Goal: Task Accomplishment & Management: Use online tool/utility

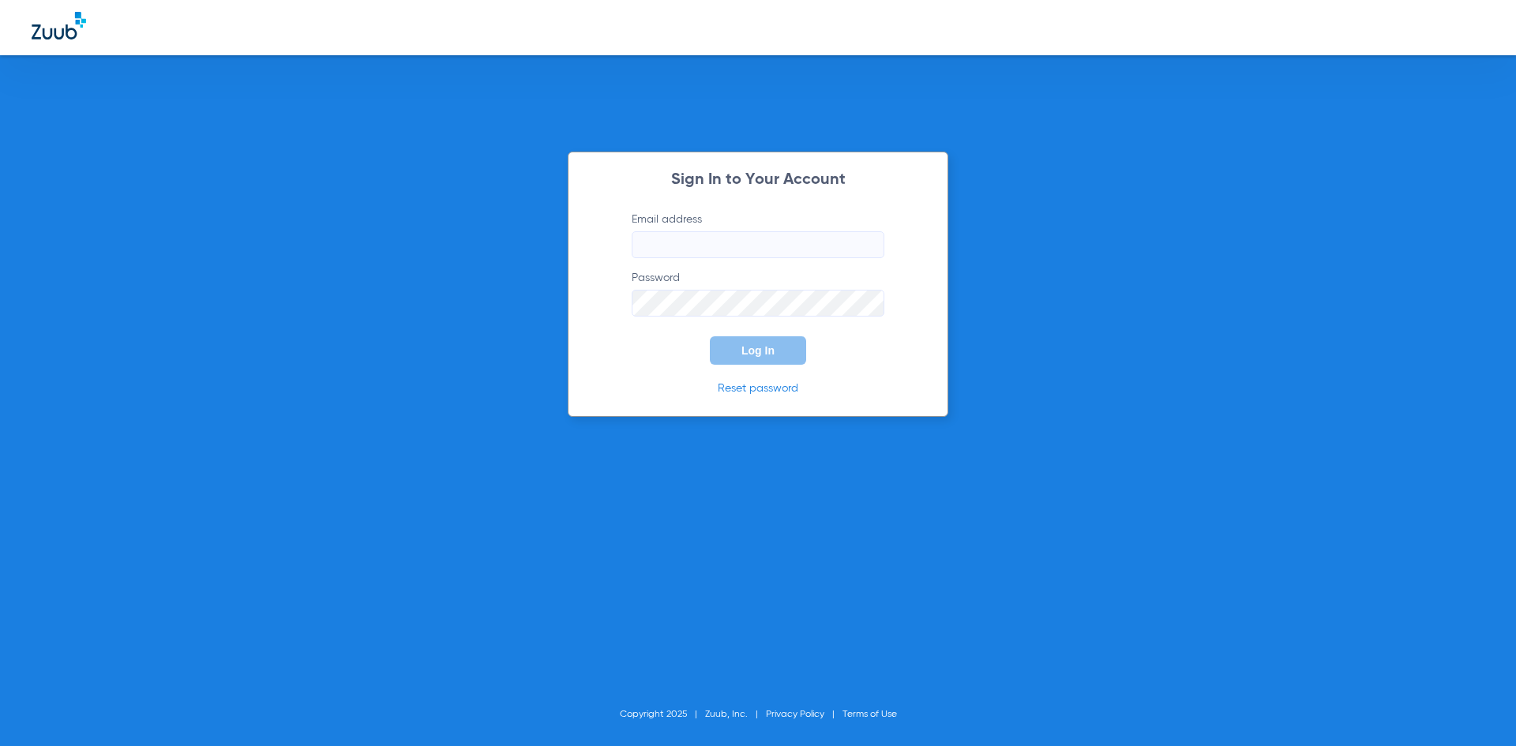
type input "[PERSON_NAME][EMAIL_ADDRESS][DOMAIN_NAME]"
click at [753, 355] on span "Log In" at bounding box center [758, 350] width 33 height 13
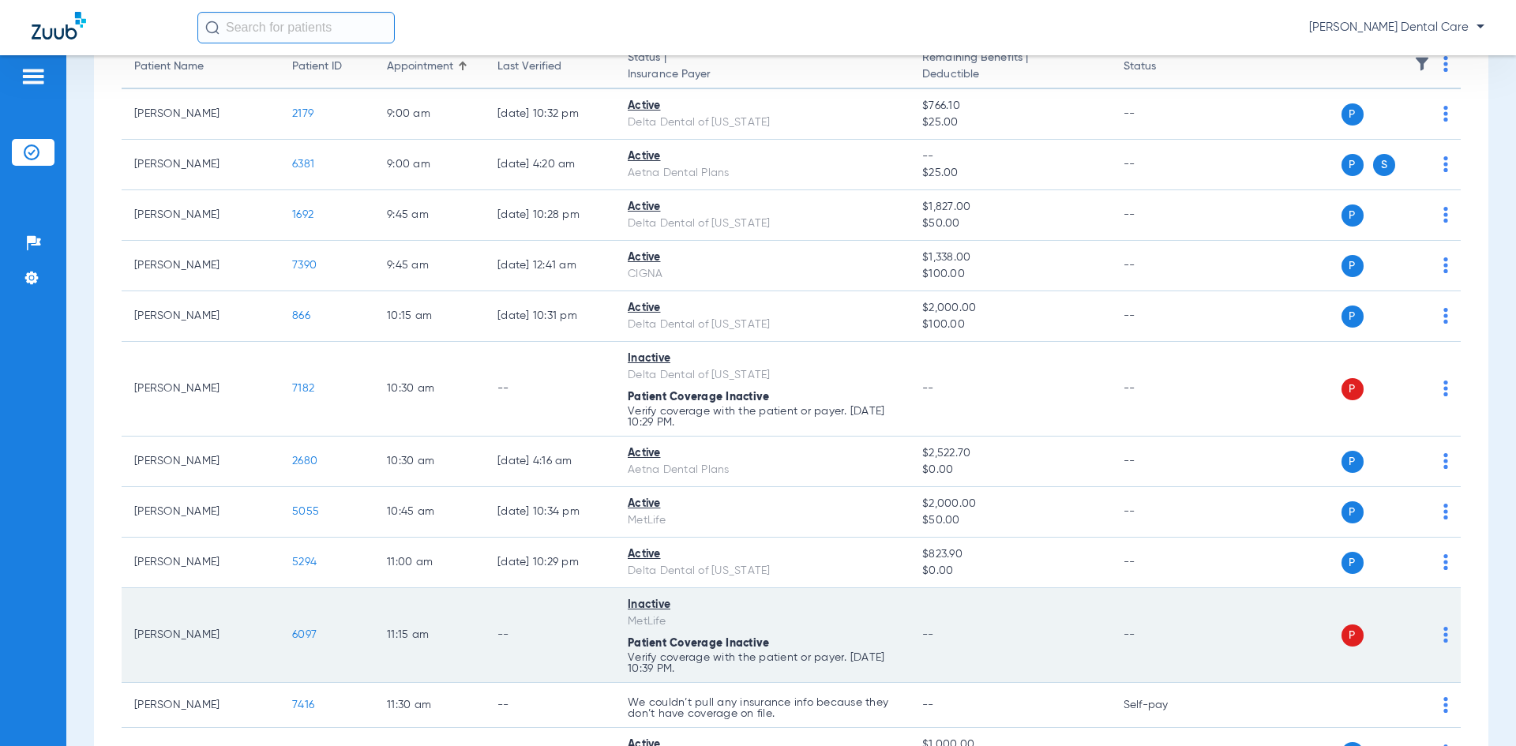
scroll to position [237, 0]
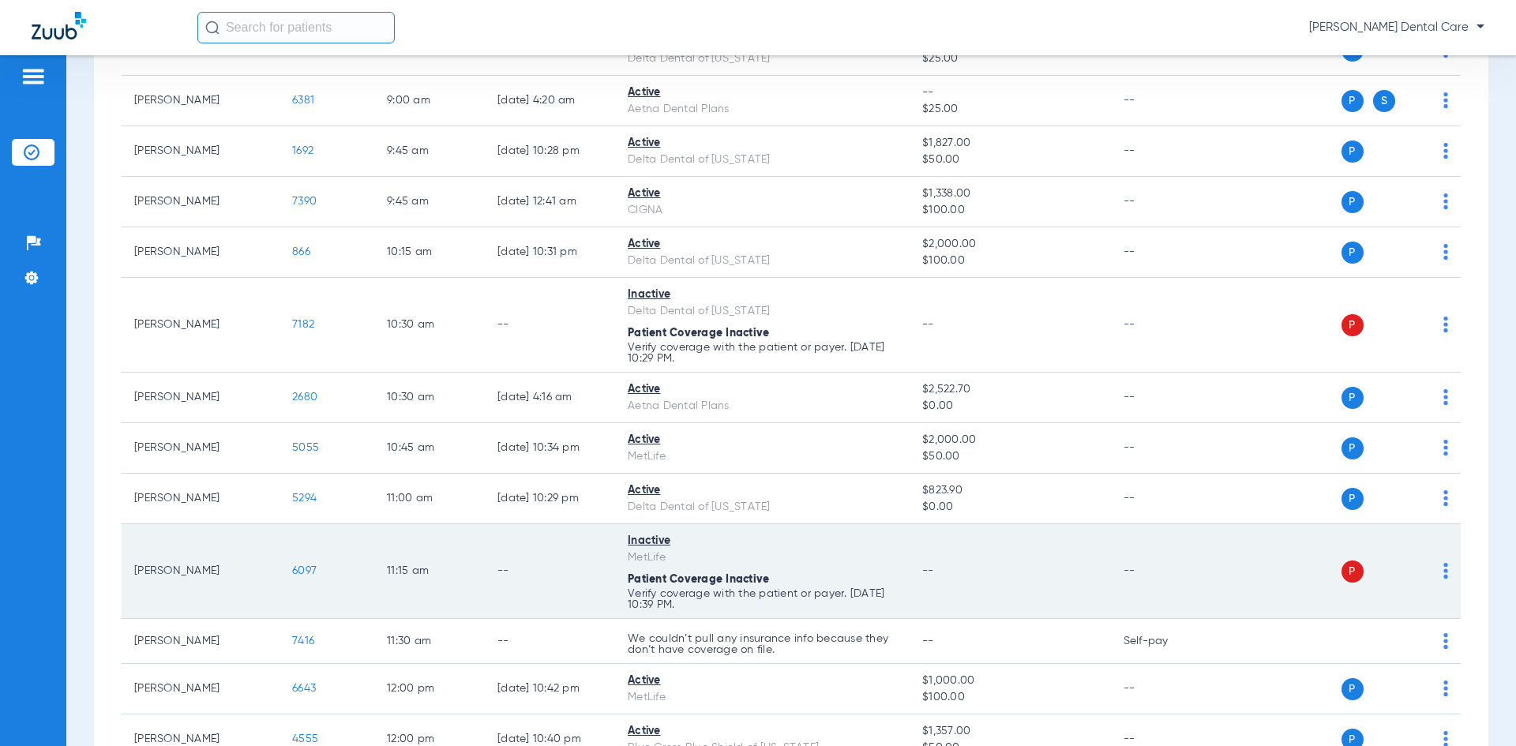
click at [1444, 573] on img at bounding box center [1446, 571] width 5 height 16
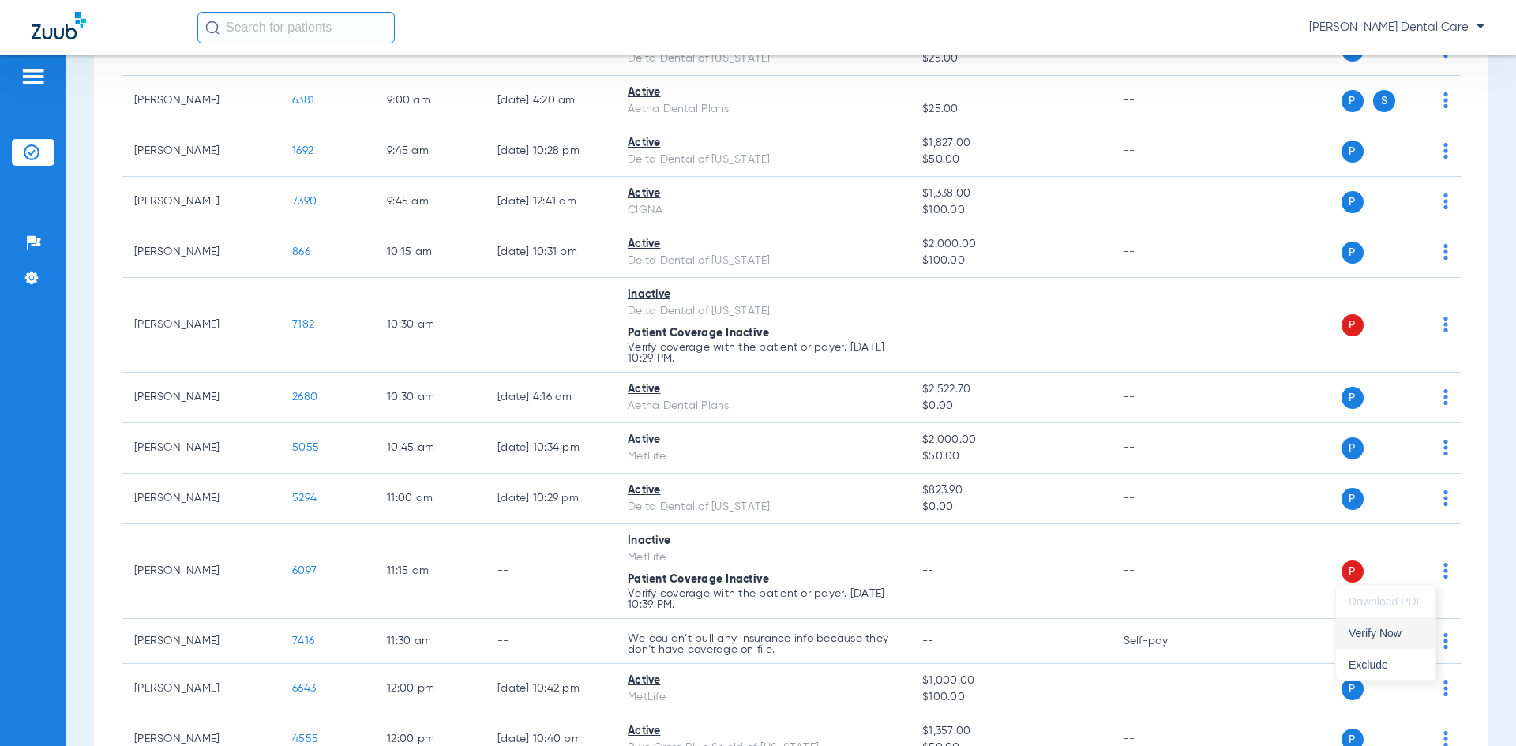
click at [1366, 637] on span "Verify Now" at bounding box center [1386, 633] width 74 height 11
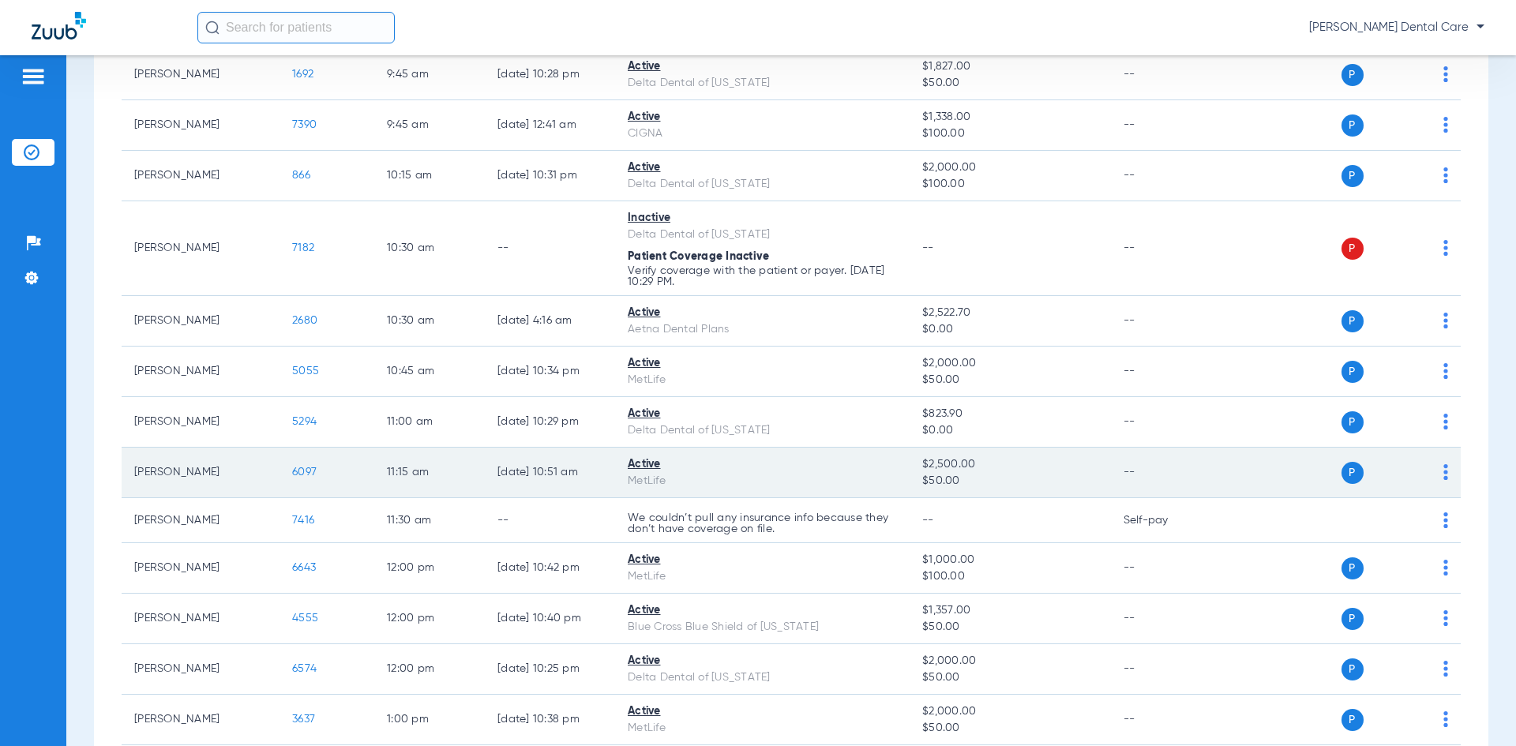
scroll to position [316, 0]
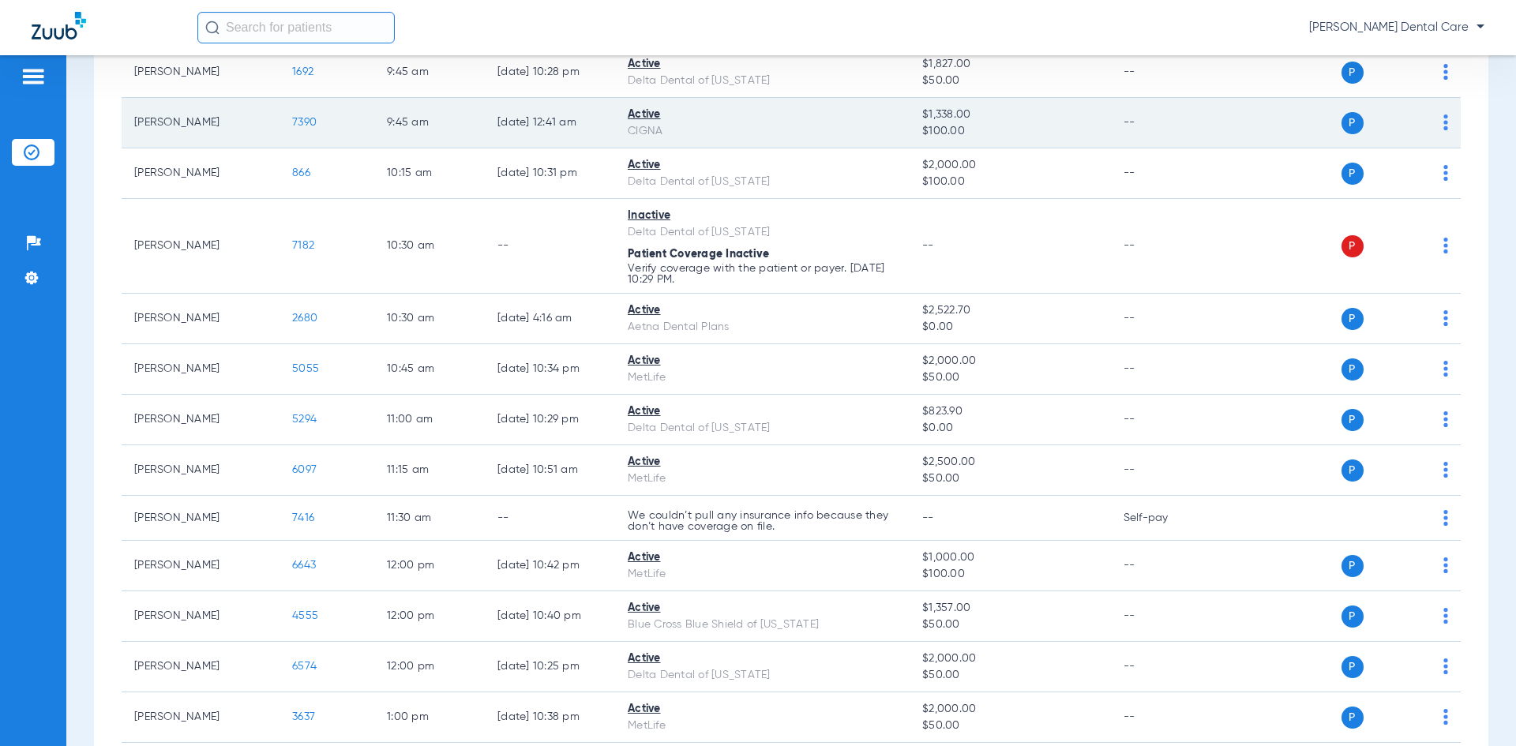
click at [307, 120] on span "7390" at bounding box center [304, 122] width 24 height 11
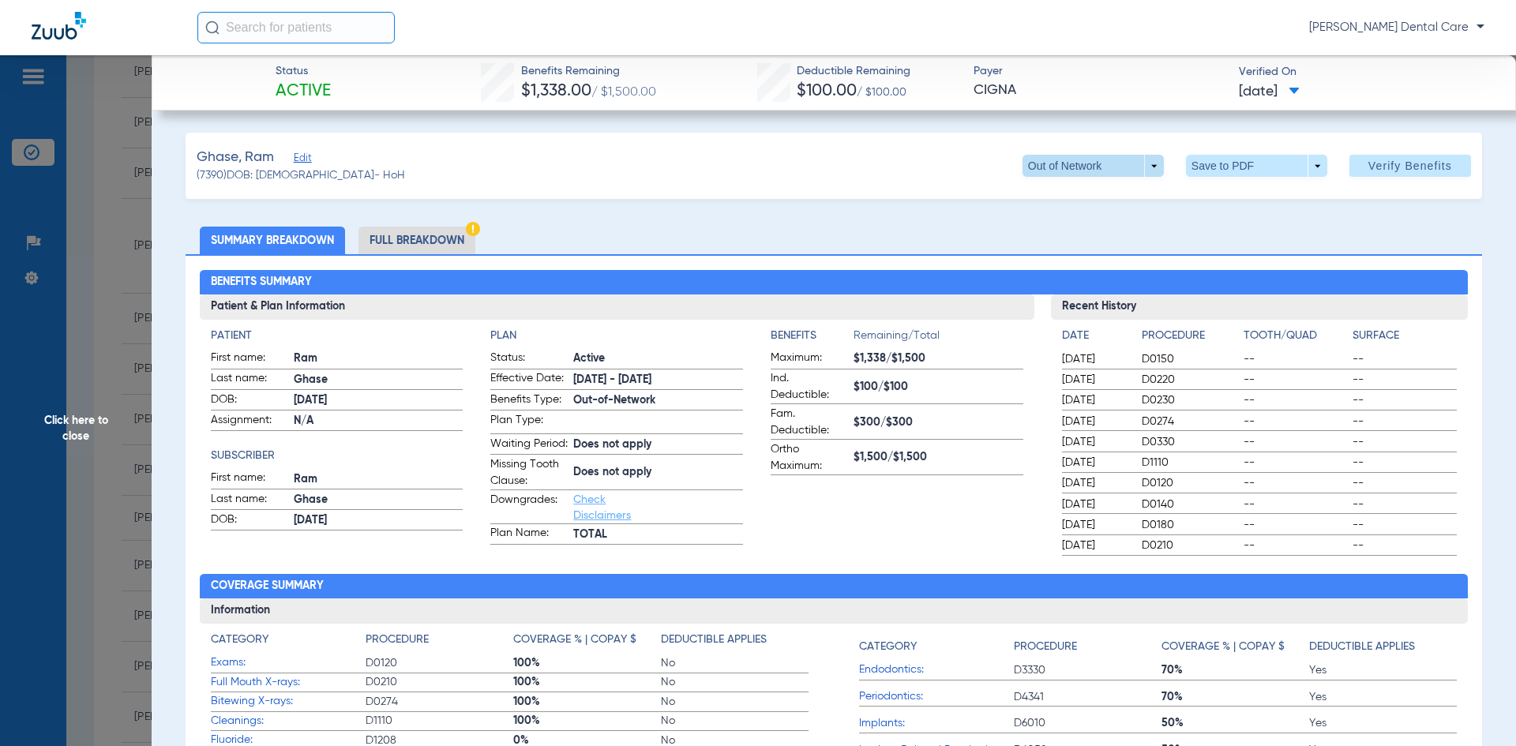
click at [1129, 161] on span at bounding box center [1093, 166] width 141 height 22
click at [1039, 229] on span "TOTAL" at bounding box center [1060, 229] width 73 height 11
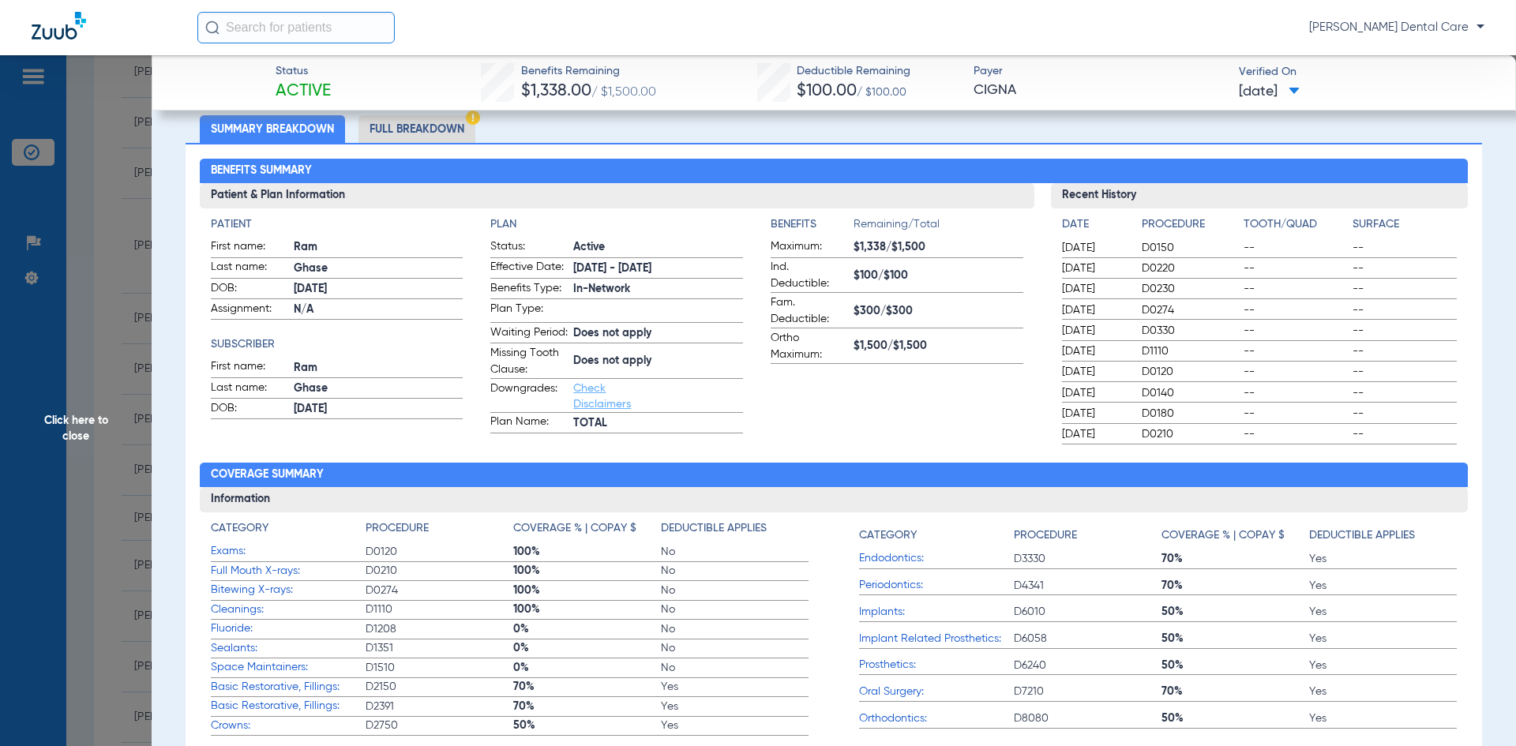
scroll to position [0, 0]
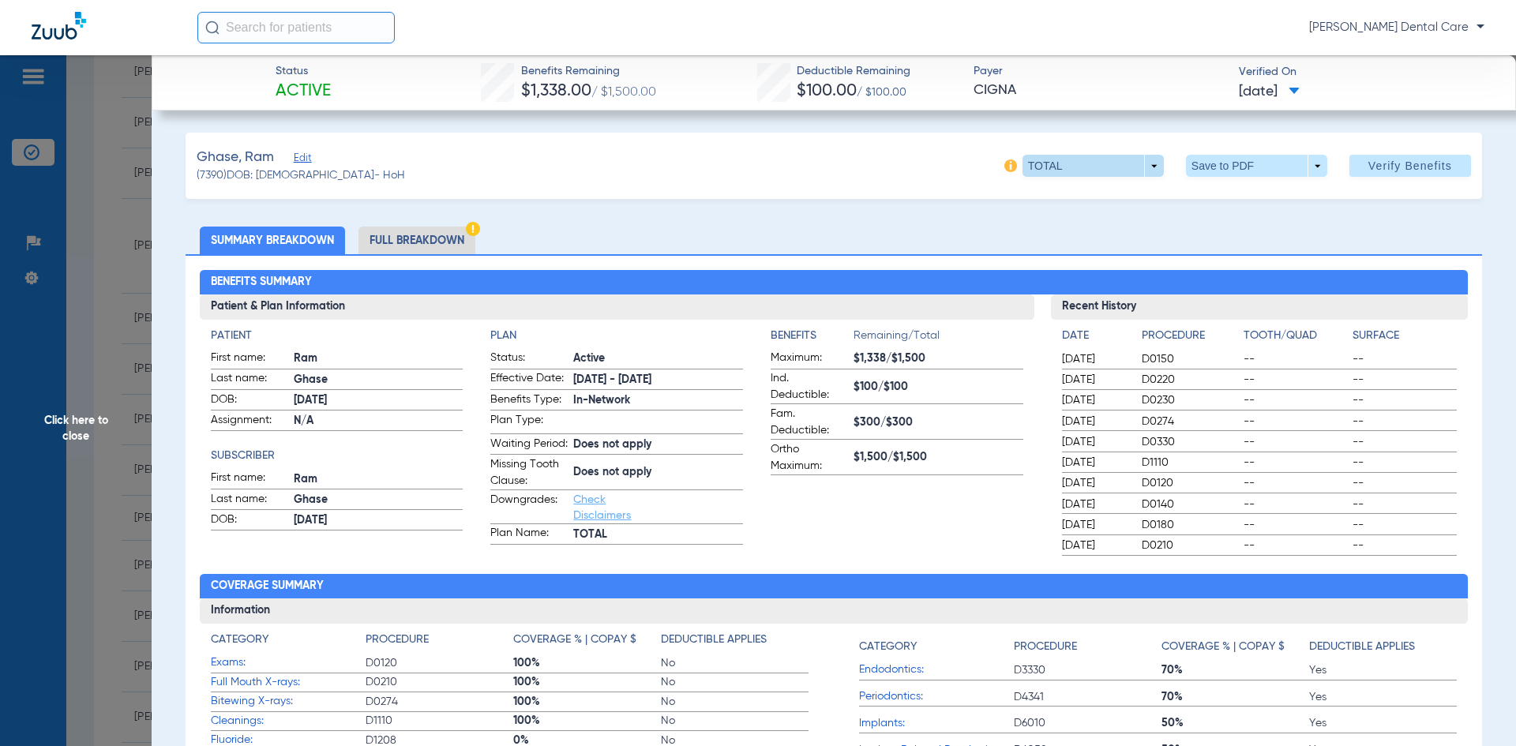
click at [1148, 168] on span at bounding box center [1093, 166] width 141 height 22
click at [1077, 198] on span "ADVANTAGE" at bounding box center [1060, 197] width 73 height 11
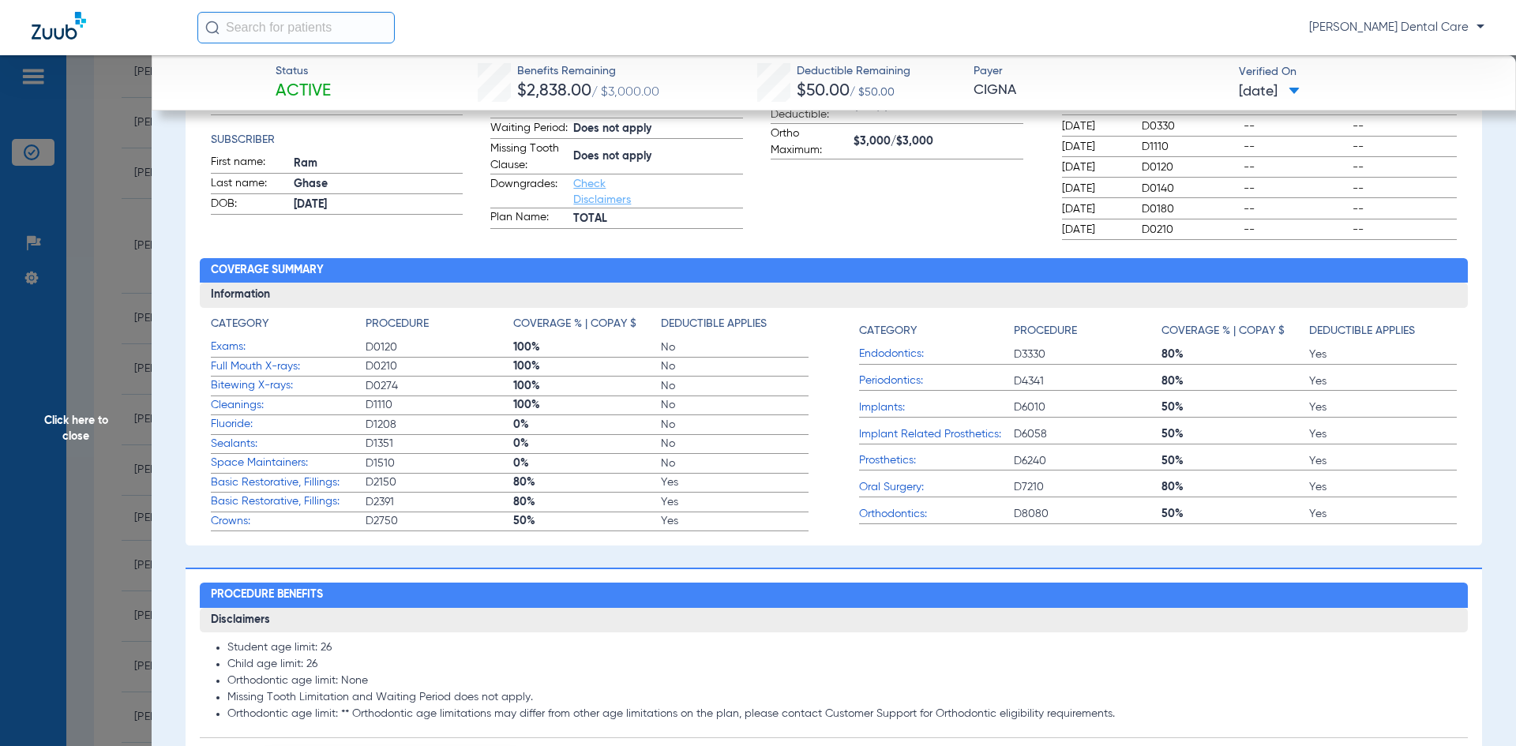
scroll to position [314, 0]
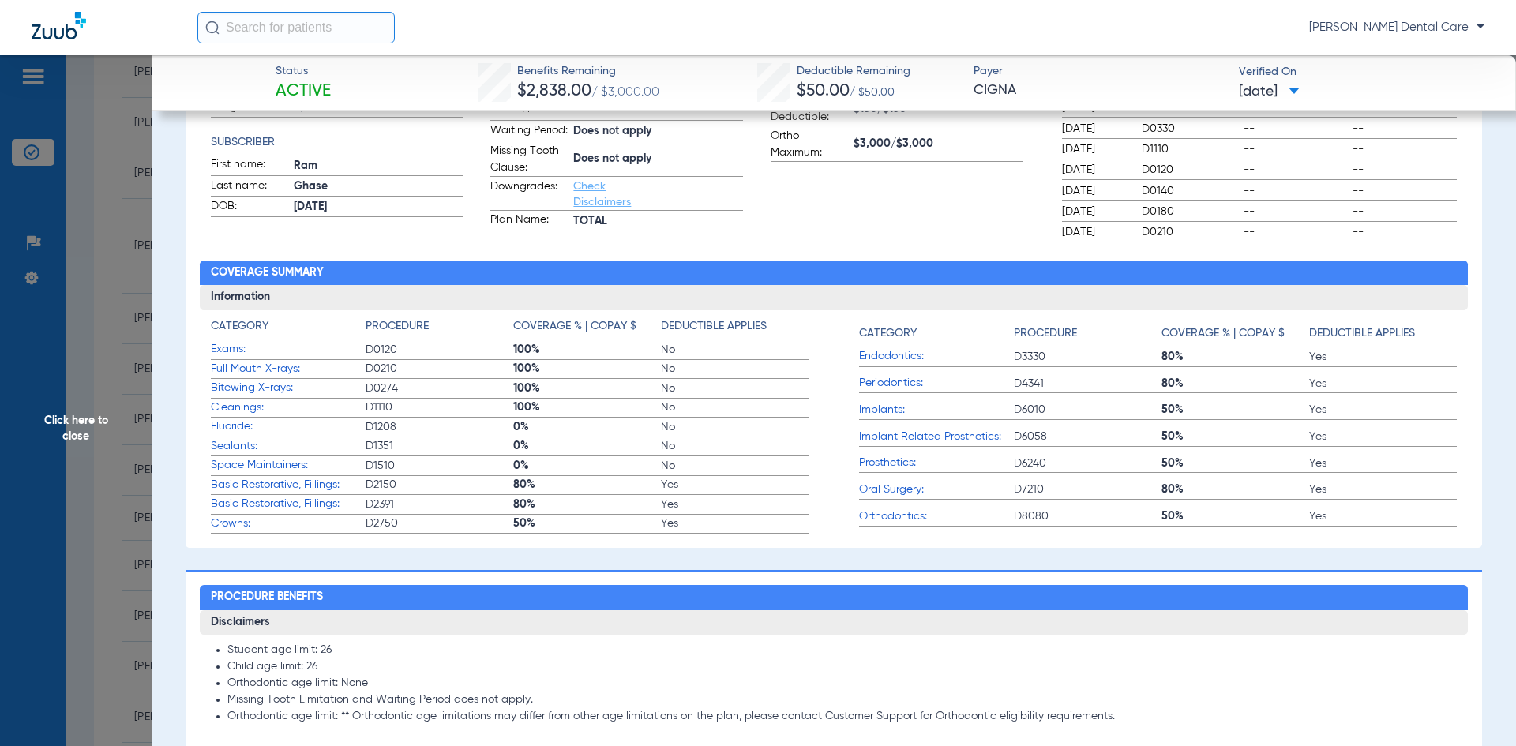
click at [74, 430] on span "Click here to close" at bounding box center [76, 428] width 152 height 746
